Goal: Task Accomplishment & Management: Use online tool/utility

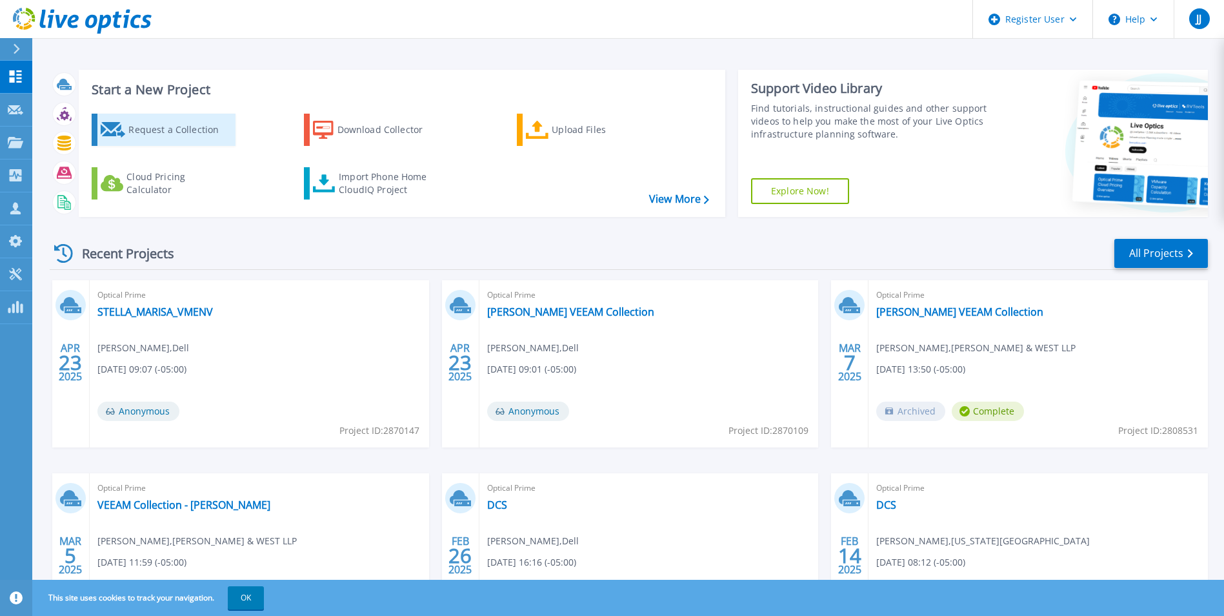
click at [179, 128] on div "Request a Collection" at bounding box center [179, 130] width 103 height 26
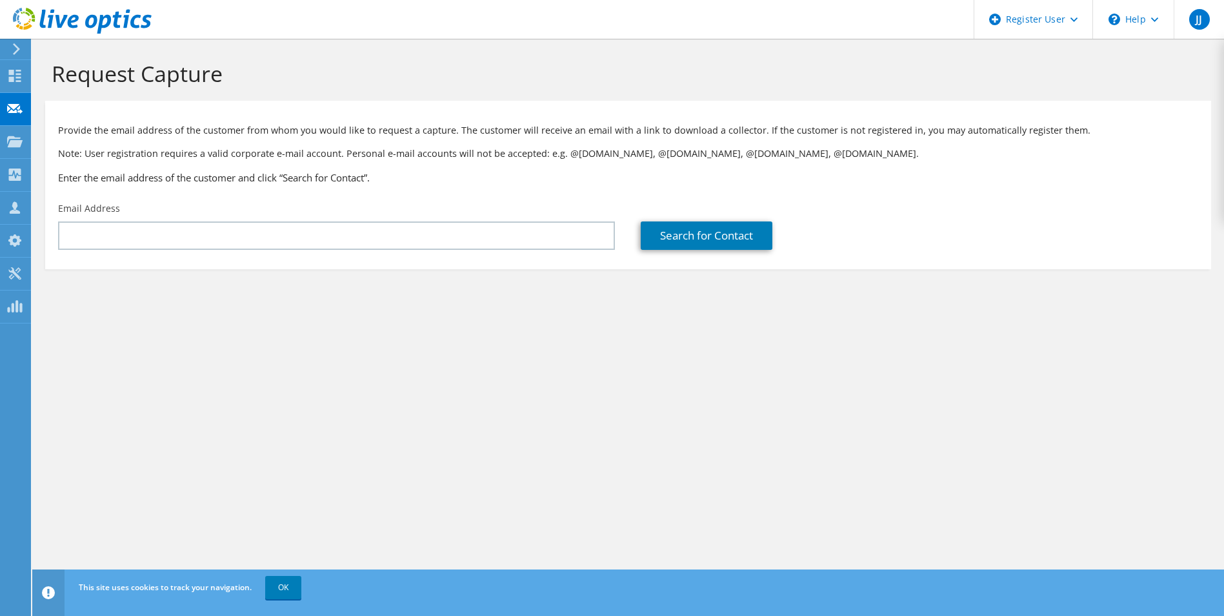
click at [552, 255] on div "Email Address" at bounding box center [336, 226] width 583 height 61
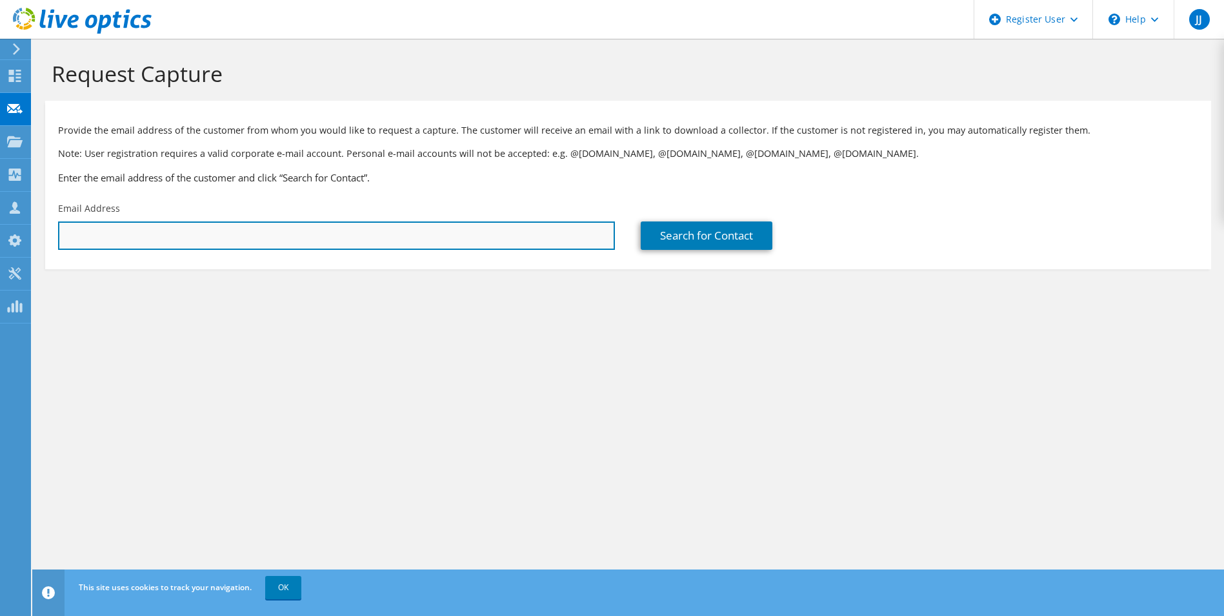
click at [573, 233] on input "text" at bounding box center [336, 235] width 557 height 28
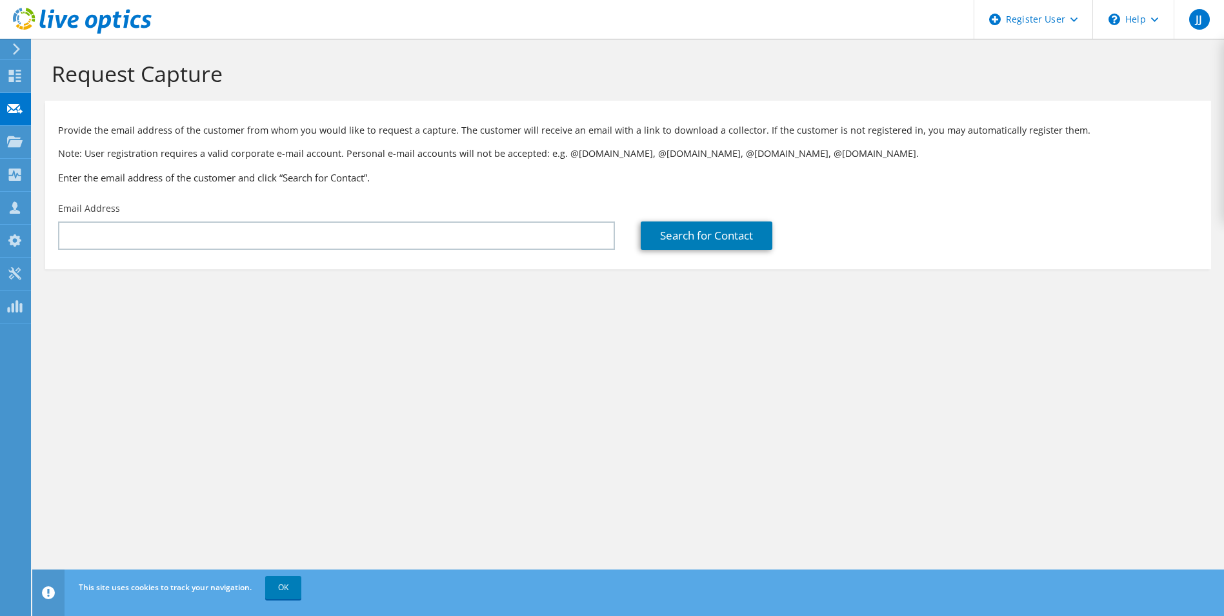
click at [401, 290] on section "Request Capture Provide the email address of the customer from whom you would l…" at bounding box center [628, 186] width 1192 height 295
